Goal: Task Accomplishment & Management: Complete application form

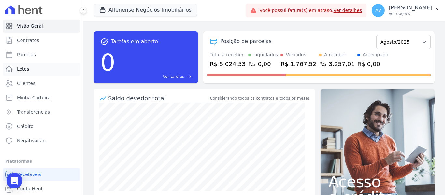
click at [33, 68] on link "Lotes" at bounding box center [42, 69] width 78 height 13
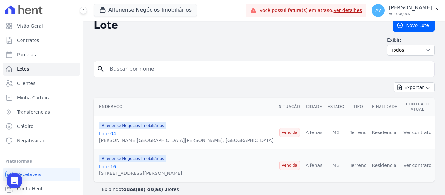
scroll to position [8, 0]
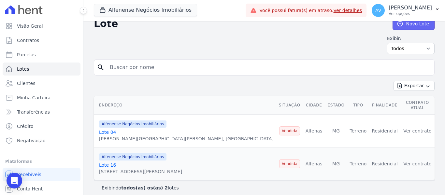
click at [402, 25] on link "Novo Lote" at bounding box center [414, 24] width 42 height 12
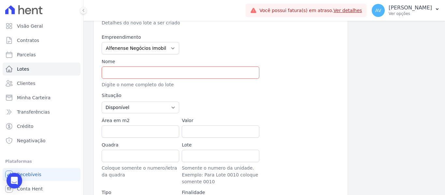
scroll to position [65, 0]
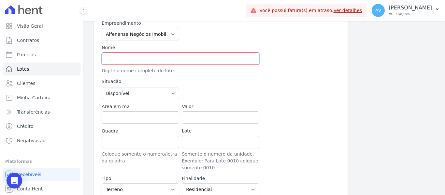
click at [191, 62] on input "text" at bounding box center [181, 58] width 158 height 12
type input "Lote 15"
click at [115, 121] on input "Área em m2" at bounding box center [141, 117] width 78 height 12
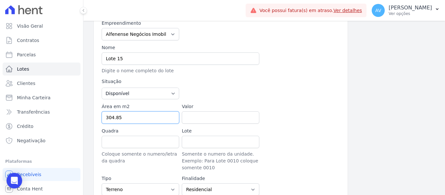
type input "304.85"
click at [201, 116] on input "Valor" at bounding box center [221, 117] width 78 height 12
type input "150000"
click at [193, 145] on input "Lote" at bounding box center [221, 142] width 78 height 12
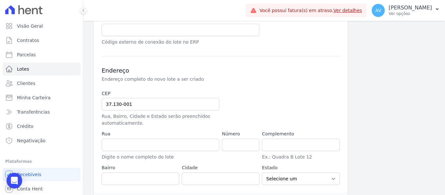
scroll to position [261, 0]
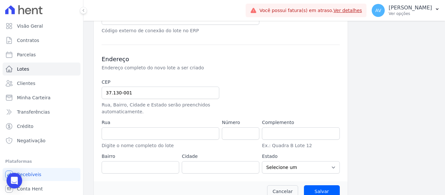
type input "15"
click at [126, 134] on input "text" at bounding box center [161, 133] width 118 height 12
click at [125, 129] on input "text" at bounding box center [161, 133] width 118 height 12
click at [124, 139] on input "text" at bounding box center [161, 133] width 118 height 12
click at [126, 136] on input "text" at bounding box center [161, 133] width 118 height 12
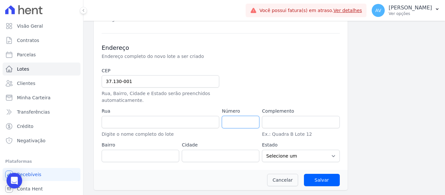
scroll to position [272, 0]
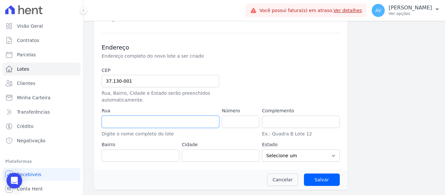
click at [125, 118] on input "text" at bounding box center [161, 122] width 118 height 12
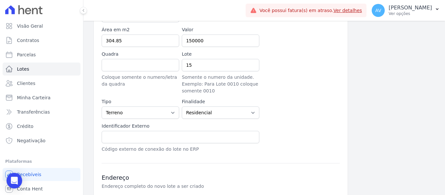
scroll to position [109, 0]
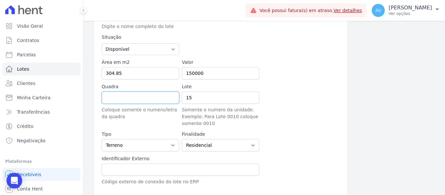
click at [126, 98] on input "Quadra" at bounding box center [141, 98] width 78 height 12
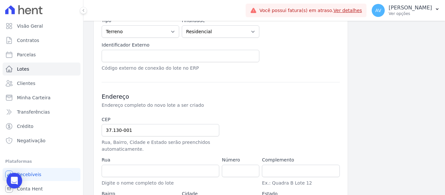
scroll to position [272, 0]
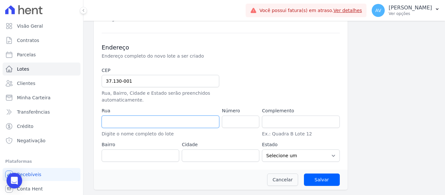
click at [116, 122] on input "text" at bounding box center [161, 122] width 118 height 12
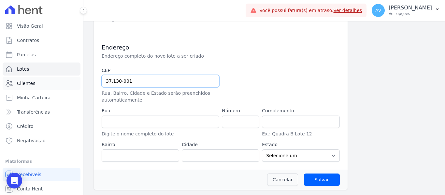
drag, startPoint x: 130, startPoint y: 81, endPoint x: 73, endPoint y: 81, distance: 56.4
click at [73, 81] on div "Visão Geral Contratos Parcelas Lotes Clientes Minha Carteira Transferências Cré…" at bounding box center [222, 97] width 445 height 195
type input "37.132-194"
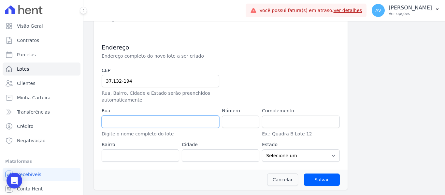
click at [143, 122] on input "text" at bounding box center [161, 122] width 118 height 12
drag, startPoint x: 136, startPoint y: 81, endPoint x: 79, endPoint y: 85, distance: 57.1
click at [79, 85] on div "Visão Geral Contratos Parcelas Lotes Clientes Minha Carteira Transferências Cré…" at bounding box center [222, 97] width 445 height 195
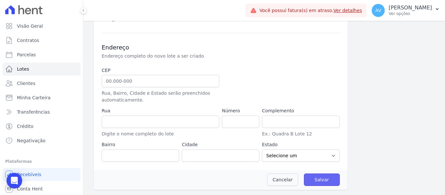
click at [316, 183] on input "Salvar" at bounding box center [322, 180] width 36 height 12
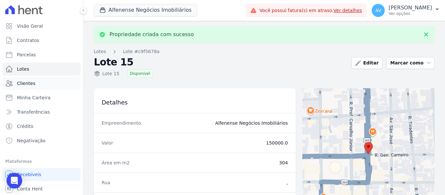
click at [36, 83] on link "Clientes" at bounding box center [42, 83] width 78 height 13
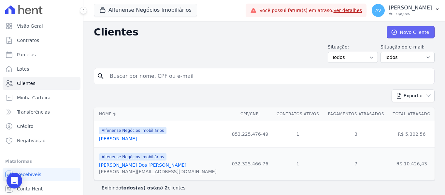
click at [402, 30] on link "Novo Cliente" at bounding box center [411, 32] width 48 height 12
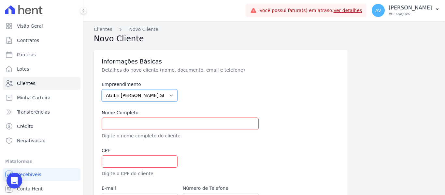
click at [162, 97] on select "AGILE ELOI MENDES SPE SA Agile Pavican São Lourenço SPE LTDA Alfenense Negócios…" at bounding box center [140, 95] width 76 height 12
click at [102, 89] on select "AGILE ELOI MENDES SPE SA Agile Pavican São Lourenço SPE LTDA Alfenense Negócios…" at bounding box center [140, 95] width 76 height 12
drag, startPoint x: 158, startPoint y: 96, endPoint x: 156, endPoint y: 101, distance: 5.3
click at [158, 96] on select "AGILE ELOI MENDES SPE SA Agile Pavican São Lourenço SPE LTDA Alfenense Negócios…" at bounding box center [140, 95] width 76 height 12
select select "7a415351-7794-4568-8462-9084aad6de52"
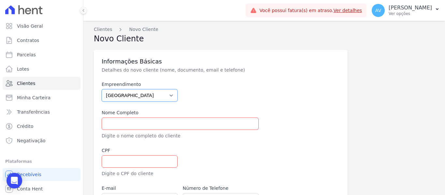
click at [102, 89] on select "AGILE ELOI MENDES SPE SA Agile Pavican São Lourenço SPE LTDA Alfenense Negócios…" at bounding box center [140, 95] width 76 height 12
click at [174, 119] on input "text" at bounding box center [180, 124] width 157 height 12
paste input "OTAIR DOS REIS VENANCIO"
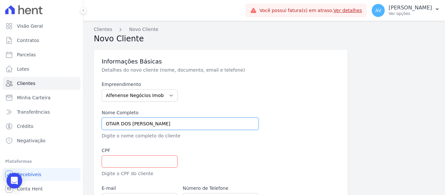
type input "OTAIR DOS REIS VENANCIO"
click at [124, 166] on input "text" at bounding box center [140, 161] width 76 height 12
paste input "685.317.376-72"
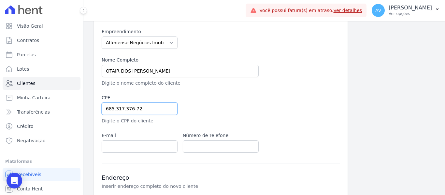
scroll to position [65, 0]
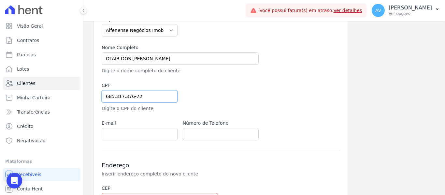
type input "685.317.376-72"
click at [200, 136] on input "text" at bounding box center [221, 134] width 76 height 12
paste input "(35)991465986"
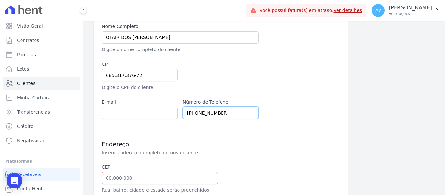
scroll to position [98, 0]
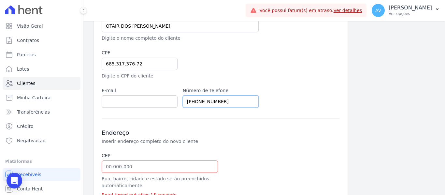
type input "(35)991465986"
click at [116, 165] on input "text" at bounding box center [160, 167] width 116 height 12
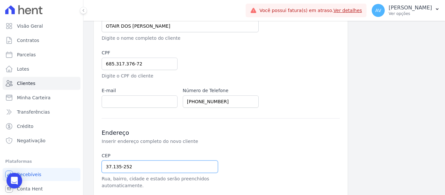
type input "37.135-252"
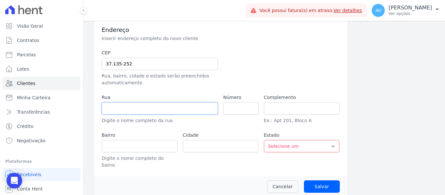
click at [158, 108] on input "text" at bounding box center [160, 108] width 116 height 12
click at [156, 110] on input "text" at bounding box center [160, 108] width 116 height 12
type input "Rua Avelino Batista de Andrade"
type input "Jardim Alvorada"
type input "Alfenas"
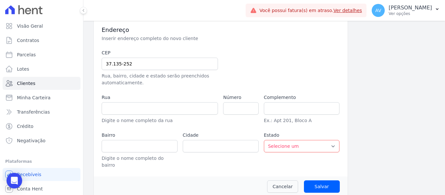
select select "MG"
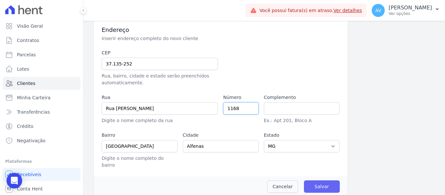
type input "1168"
click at [328, 180] on input "Salvar" at bounding box center [322, 186] width 36 height 12
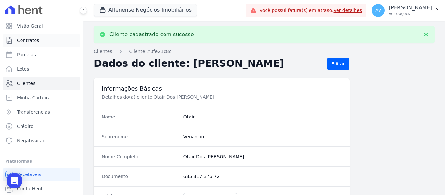
click at [40, 39] on link "Contratos" at bounding box center [42, 40] width 78 height 13
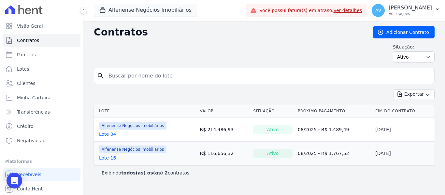
click at [397, 25] on div "Contratos Adicionar Contrato Situação: Ativo Todos Pausado Distratado Rascunho …" at bounding box center [264, 108] width 362 height 174
click at [397, 33] on link "Adicionar Contrato" at bounding box center [404, 32] width 62 height 12
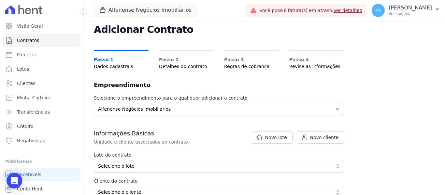
scroll to position [65, 0]
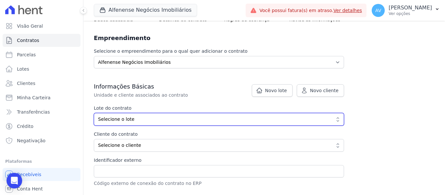
click at [152, 120] on span "Selecione o lote" at bounding box center [214, 119] width 233 height 7
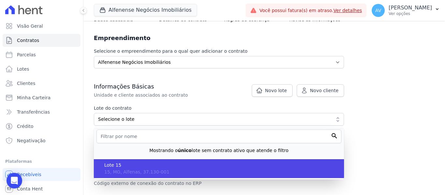
click at [140, 170] on span "15, MG, Alfenas, 37.130-001" at bounding box center [136, 171] width 65 height 5
type input "c9f5678a-f00c-49ed-93ca-3d8dbc0a1348"
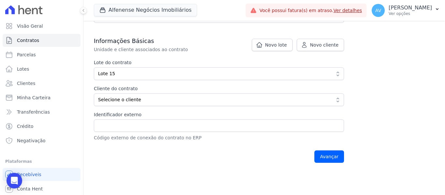
scroll to position [113, 0]
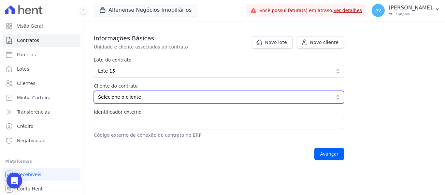
click at [153, 94] on span "Selecione o cliente" at bounding box center [214, 97] width 233 height 7
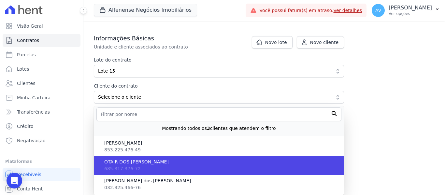
click at [139, 169] on li "OTAIR DOS REIS VENANCIO 685.317.376-72" at bounding box center [219, 165] width 250 height 19
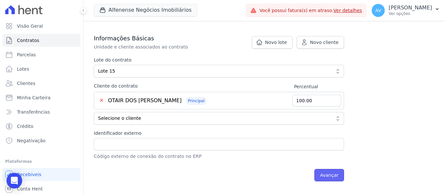
click at [324, 178] on input "Avançar" at bounding box center [329, 175] width 30 height 12
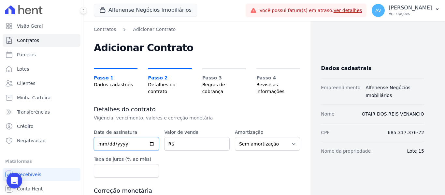
click at [100, 145] on input "date" at bounding box center [126, 144] width 65 height 14
click at [154, 142] on input "date" at bounding box center [126, 144] width 65 height 14
click at [150, 146] on input "date" at bounding box center [126, 144] width 65 height 14
type input "[DATE]"
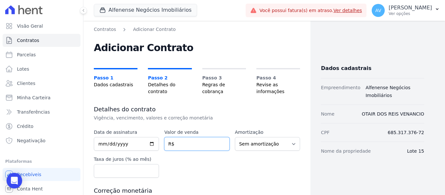
click at [181, 148] on input "number" at bounding box center [196, 144] width 65 height 14
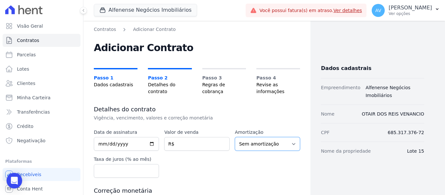
click at [280, 140] on select "Sem amortização Price Sac" at bounding box center [267, 144] width 65 height 14
select select "price"
click at [235, 137] on select "Sem amortização Price Sac" at bounding box center [267, 144] width 65 height 14
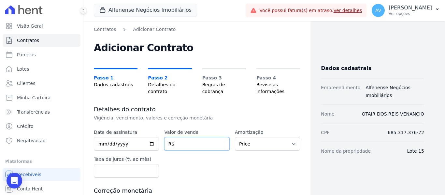
click at [178, 142] on input "number" at bounding box center [196, 144] width 65 height 14
click at [111, 171] on input "number" at bounding box center [126, 171] width 65 height 14
type input "0.90"
click at [191, 143] on input "number" at bounding box center [196, 144] width 65 height 14
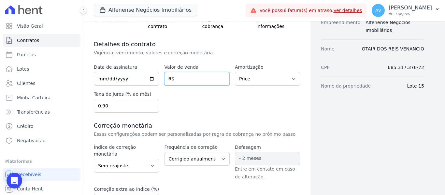
scroll to position [98, 0]
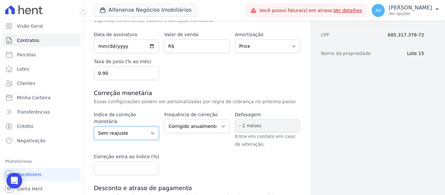
click at [147, 129] on select "Sem reajuste Média dos últimos 12 meses acumulado de INCCM Média dos últimos 12…" at bounding box center [126, 133] width 65 height 14
select select "ipca"
click at [94, 126] on select "Sem reajuste Média dos últimos 12 meses acumulado de INCCM Média dos últimos 12…" at bounding box center [126, 133] width 65 height 14
click at [222, 124] on select "Corrigido semestralmente Corrigido mensalmente Corrigido anualmente" at bounding box center [196, 127] width 65 height 14
click at [222, 127] on select "Corrigido semestralmente Corrigido mensalmente Corrigido anualmente" at bounding box center [196, 127] width 65 height 14
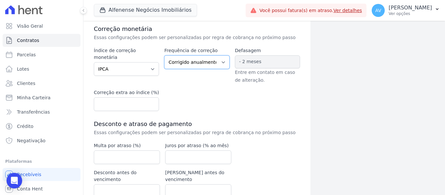
scroll to position [163, 0]
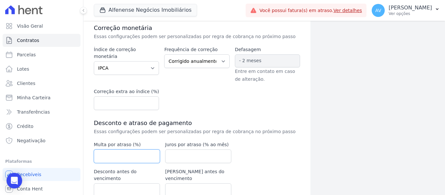
click at [113, 158] on input "number" at bounding box center [127, 157] width 66 height 14
type input "1"
type input "2"
drag, startPoint x: 120, startPoint y: 159, endPoint x: 88, endPoint y: 158, distance: 31.3
click at [88, 158] on div "Contratos Adicionar Contrato Adicionar Contrato Passo 1 Dados cadastrais Passo …" at bounding box center [196, 43] width 227 height 370
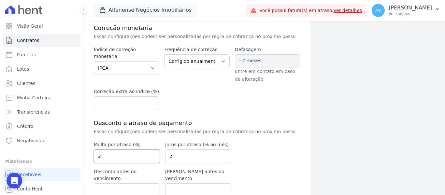
type input "2"
drag, startPoint x: 179, startPoint y: 156, endPoint x: 166, endPoint y: 157, distance: 13.1
click at [166, 157] on input "2" at bounding box center [198, 157] width 66 height 14
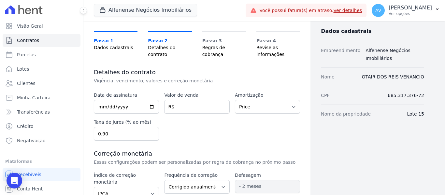
scroll to position [26, 0]
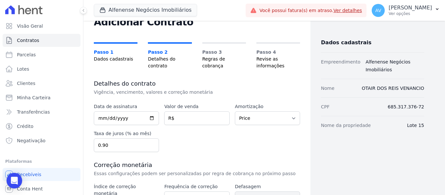
type input "1"
click at [176, 118] on input "number" at bounding box center [196, 118] width 65 height 14
type input "221324.94"
click at [183, 144] on div "Data de assinatura 2025-08-15 Valor de venda 221324.94 R$ Amortização Sem amort…" at bounding box center [197, 127] width 206 height 49
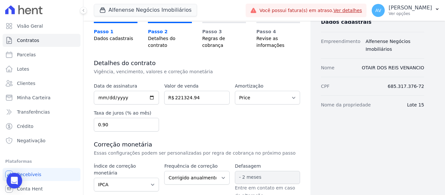
scroll to position [189, 0]
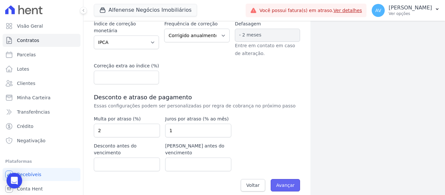
click at [286, 179] on input "Avançar" at bounding box center [286, 185] width 30 height 12
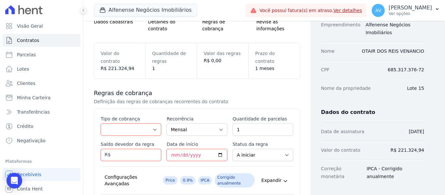
scroll to position [65, 0]
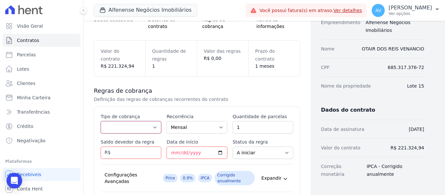
click at [144, 127] on select "Parcela Normal Entrada Sinal Intercalada Chaves Pré-chaves Pós-chaves Impostos …" at bounding box center [131, 127] width 61 height 12
select select "deposit"
click at [101, 121] on select "Parcela Normal Entrada Sinal Intercalada Chaves Pré-chaves Pós-chaves Impostos …" at bounding box center [131, 127] width 61 height 12
type input "2"
click at [283, 125] on input "2" at bounding box center [263, 127] width 61 height 12
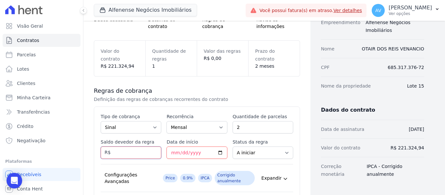
click at [133, 151] on input "Saldo devedor da regra" at bounding box center [131, 153] width 61 height 12
type input "15000"
type input "3"
click at [284, 126] on input "3" at bounding box center [263, 127] width 61 height 12
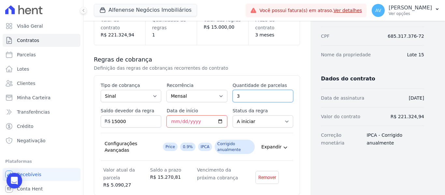
scroll to position [154, 0]
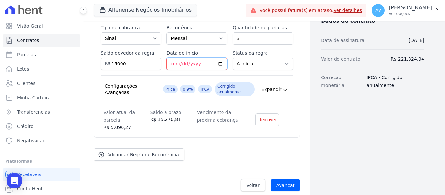
click at [173, 65] on input "Data de início" at bounding box center [196, 64] width 61 height 12
click at [218, 66] on input "Data de início" at bounding box center [196, 64] width 61 height 12
type input "2025-08-20"
click at [275, 90] on span "Expandir" at bounding box center [271, 89] width 20 height 7
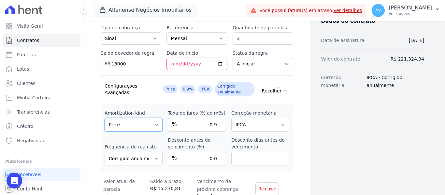
click at [153, 127] on select "Sem amortização Price Sac" at bounding box center [134, 125] width 58 height 14
select select "no_interest"
click at [105, 118] on select "Sem amortização Price Sac" at bounding box center [134, 125] width 58 height 14
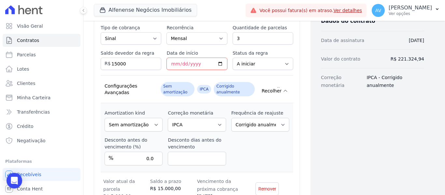
click at [245, 136] on div "Amortization kind Sem amortização Price Sac Taxa de juros (% ao mês) % 0.9 Corr…" at bounding box center [197, 137] width 193 height 69
click at [218, 125] on select "Sem reajuste Média dos últimos 12 meses acumulado de INCCM Média dos últimos 12…" at bounding box center [197, 125] width 58 height 14
select select
click at [168, 118] on select "Sem reajuste Média dos últimos 12 meses acumulado de INCCM Média dos últimos 12…" at bounding box center [197, 125] width 58 height 14
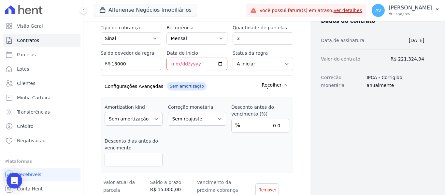
click at [253, 98] on div "Amortization kind Sem amortização Price Sac Taxa de juros (% ao mês) % 0.9 Corr…" at bounding box center [197, 135] width 193 height 76
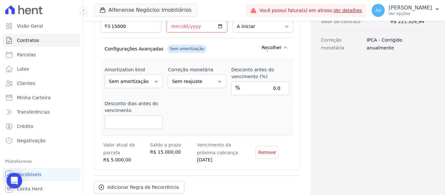
scroll to position [231, 0]
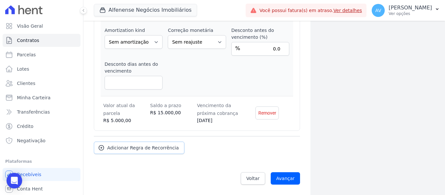
click at [130, 149] on span "Adicionar Regra de Recorrência" at bounding box center [143, 148] width 72 height 7
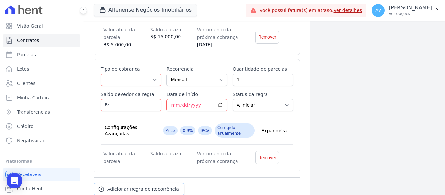
scroll to position [198, 0]
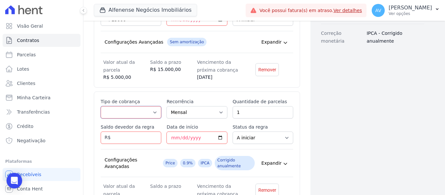
click at [145, 113] on select "Parcela Normal Entrada Sinal Intercalada Chaves Pré-chaves Pós-chaves Impostos …" at bounding box center [131, 112] width 61 height 12
select select "standard"
click at [101, 106] on select "Parcela Normal Entrada Sinal Intercalada Chaves Pré-chaves Pós-chaves Impostos …" at bounding box center [131, 112] width 61 height 12
drag, startPoint x: 239, startPoint y: 111, endPoint x: 225, endPoint y: 113, distance: 13.8
click at [225, 113] on div "Esse tipo de parcela não entra no saldo devedor do contrato. Tipo de cobrança P…" at bounding box center [197, 148] width 193 height 100
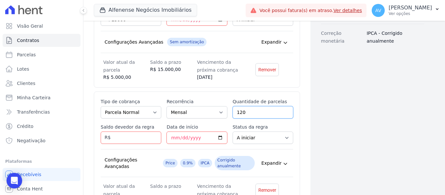
type input "120"
click at [129, 140] on input "Saldo devedor da regra" at bounding box center [131, 138] width 61 height 12
type input "135000"
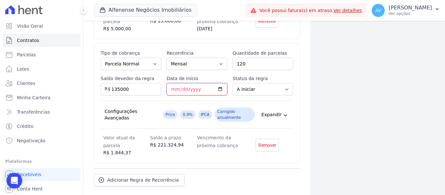
scroll to position [264, 0]
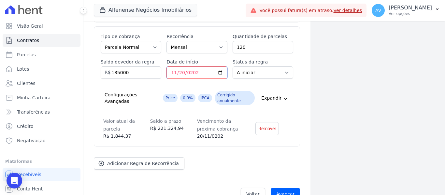
type input "2025-11-20"
click at [283, 85] on div "Configurações Avançadas Price 0.9% IPCA Corrigido anualmente Expandir" at bounding box center [197, 98] width 193 height 28
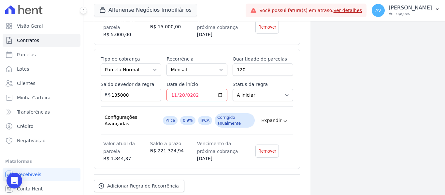
scroll to position [279, 0]
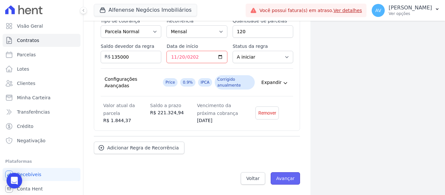
click at [278, 180] on input "Avançar" at bounding box center [286, 178] width 30 height 12
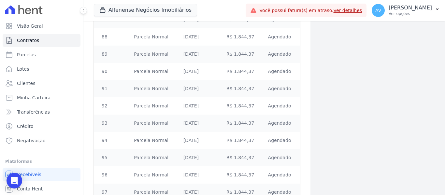
scroll to position [2125, 0]
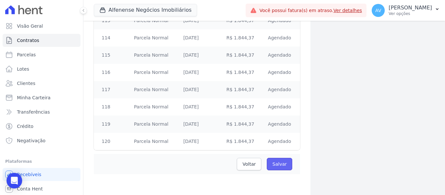
click at [276, 165] on input "Salvar" at bounding box center [279, 164] width 25 height 12
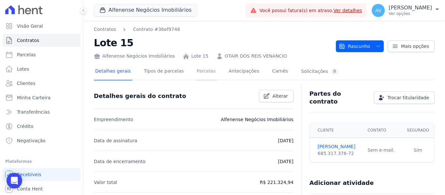
click at [199, 74] on link "Parcelas" at bounding box center [206, 71] width 22 height 17
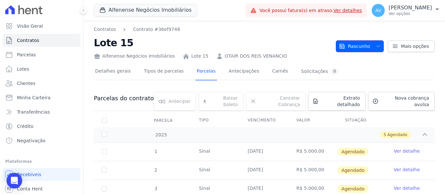
click at [376, 48] on icon "button" at bounding box center [378, 46] width 5 height 5
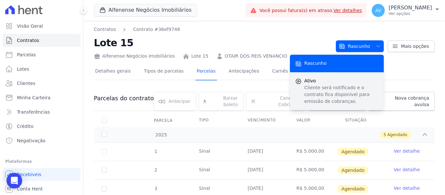
click at [335, 98] on p "Cliente será notificado e o contrato fica disponível para emissão de cobranças." at bounding box center [341, 94] width 74 height 21
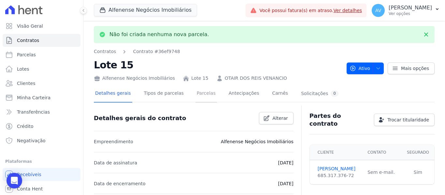
click at [195, 94] on link "Parcelas" at bounding box center [206, 93] width 22 height 17
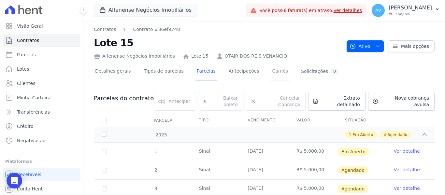
click at [271, 72] on link "Carnês" at bounding box center [280, 71] width 19 height 17
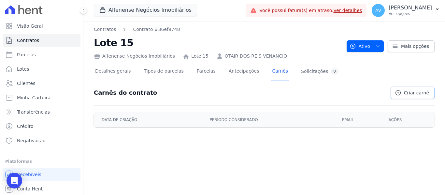
click at [406, 93] on link "Criar carnê" at bounding box center [413, 93] width 44 height 12
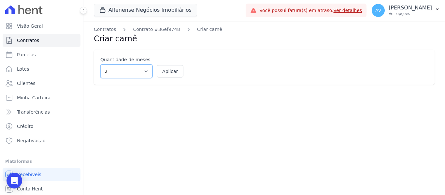
click at [135, 74] on select "2 3 4 5 6 7 8 9 10 11 12" at bounding box center [126, 72] width 52 height 14
select select "12"
click at [100, 65] on select "2 3 4 5 6 7 8 9 10 11 12" at bounding box center [126, 72] width 52 height 14
click at [171, 68] on button "Aplicar" at bounding box center [170, 71] width 27 height 12
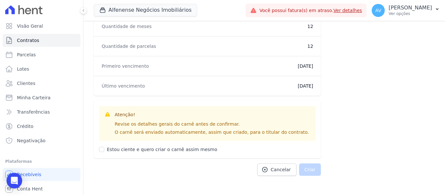
scroll to position [416, 0]
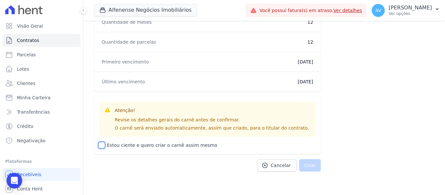
click at [101, 146] on input "Estou ciente e quero criar o carnê assim mesmo" at bounding box center [101, 145] width 5 height 5
checkbox input "true"
click at [301, 170] on button "Criar" at bounding box center [310, 165] width 22 height 12
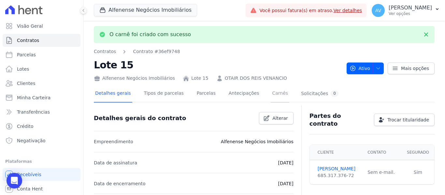
click at [271, 93] on link "Carnês" at bounding box center [280, 93] width 19 height 17
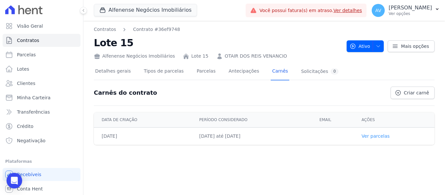
click at [386, 136] on link "Ver parcelas" at bounding box center [376, 136] width 28 height 5
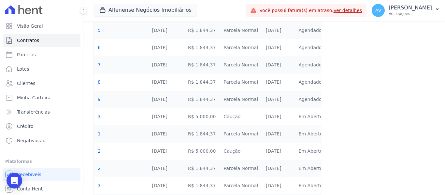
scroll to position [134, 0]
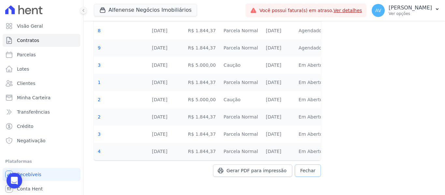
click at [305, 172] on span "Fechar" at bounding box center [307, 170] width 15 height 7
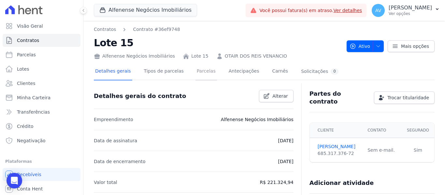
click at [200, 75] on link "Parcelas" at bounding box center [206, 71] width 22 height 17
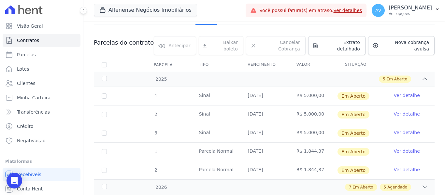
scroll to position [65, 0]
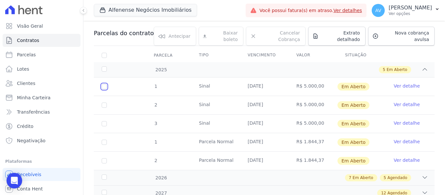
click at [103, 84] on input "checkbox" at bounding box center [104, 86] width 5 height 5
checkbox input "true"
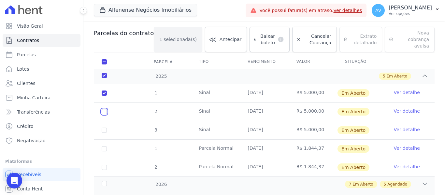
click at [105, 96] on input "checkbox" at bounding box center [104, 93] width 5 height 5
checkbox input "true"
click at [105, 127] on td "3" at bounding box center [104, 130] width 21 height 18
click at [105, 96] on input "checkbox" at bounding box center [104, 93] width 5 height 5
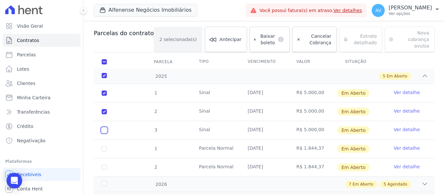
checkbox input "true"
click at [259, 40] on span "Baixar boleto" at bounding box center [267, 39] width 16 height 13
